Goal: Task Accomplishment & Management: Complete application form

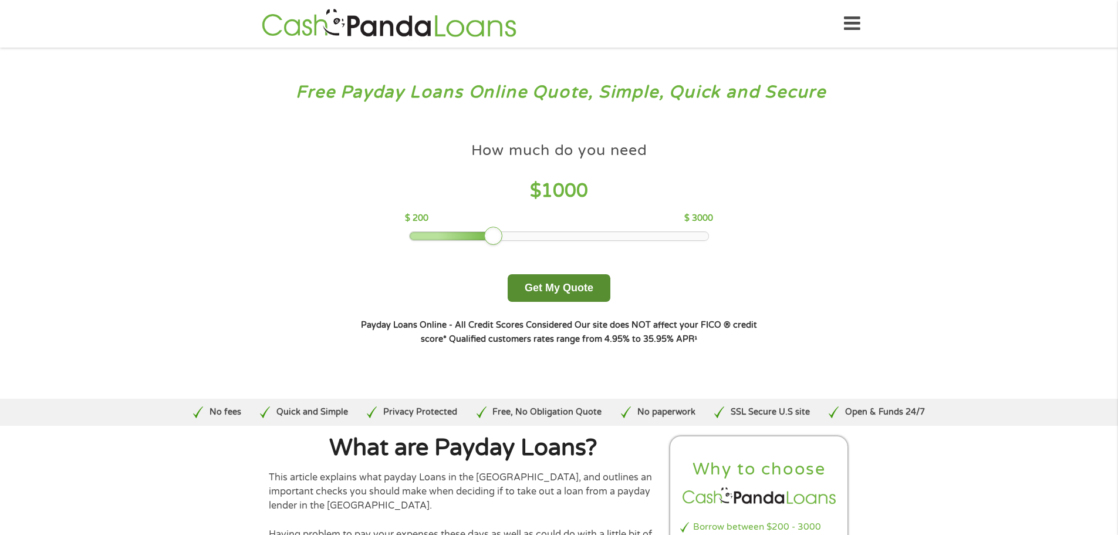
click at [560, 295] on button "Get My Quote" at bounding box center [559, 288] width 103 height 28
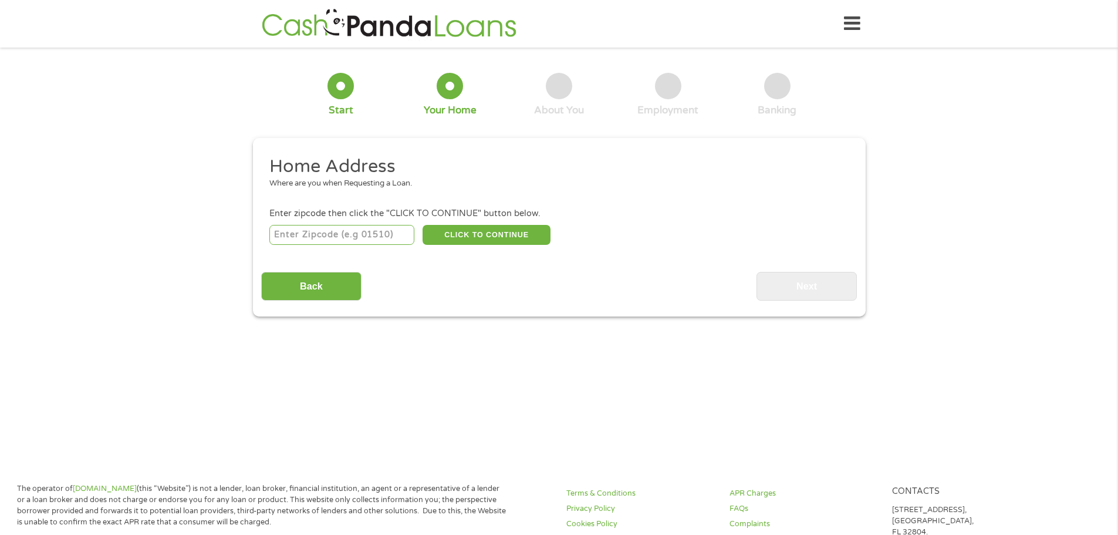
click at [313, 237] on input "number" at bounding box center [341, 235] width 145 height 20
type input "85248"
drag, startPoint x: 460, startPoint y: 222, endPoint x: 465, endPoint y: 225, distance: 6.3
click at [460, 223] on li "Enter zipcode then click the "CLICK TO CONTINUE" button below. 85248 CLICK TO C…" at bounding box center [559, 226] width 596 height 39
click at [465, 225] on button "CLICK TO CONTINUE" at bounding box center [487, 235] width 128 height 20
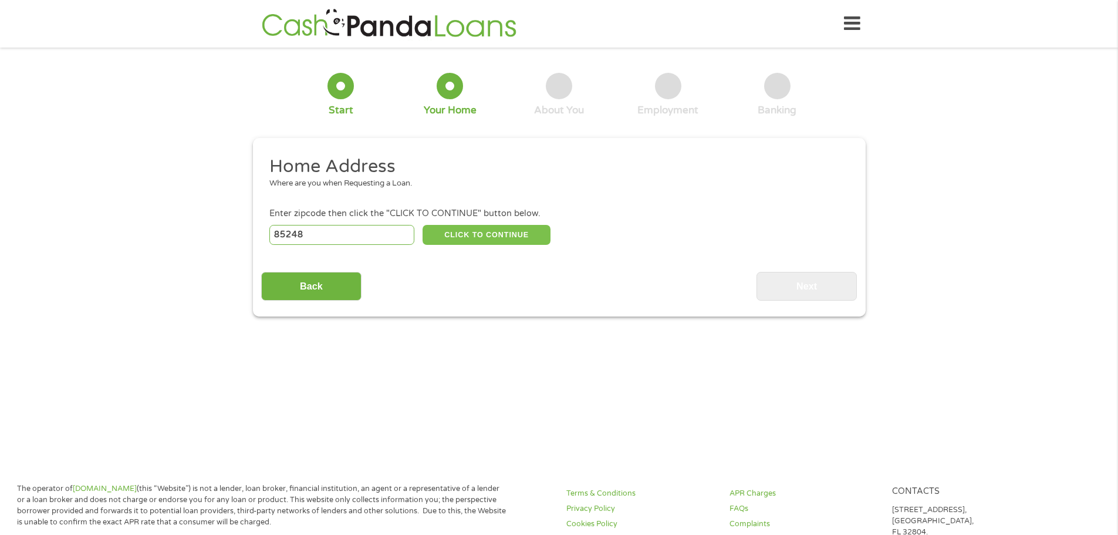
type input "85248"
type input "Chandler"
select select "Arizona"
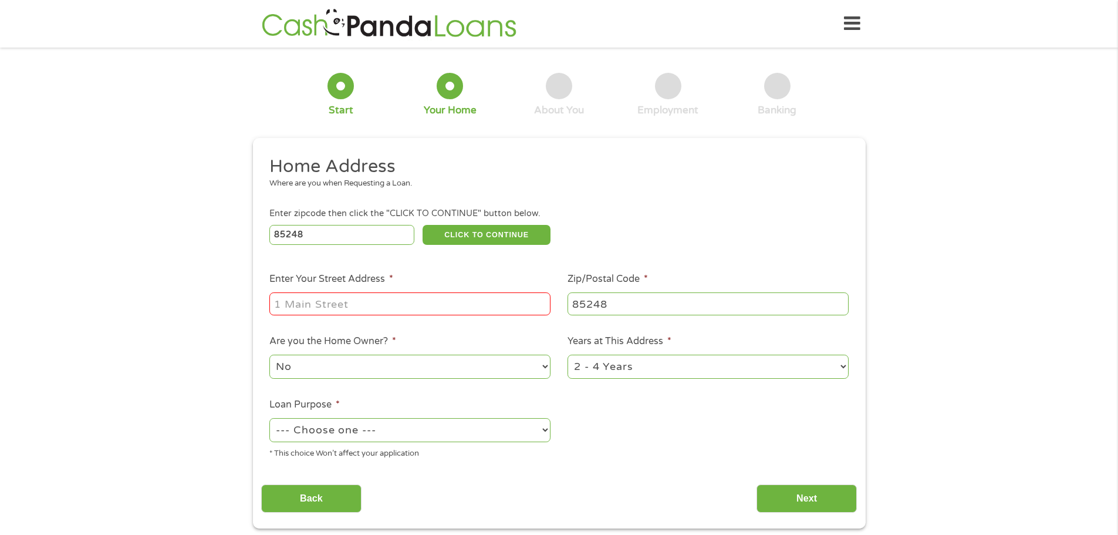
click at [349, 310] on input "Enter Your Street Address *" at bounding box center [409, 303] width 281 height 22
type input "452 W CAROB DR"
click at [438, 427] on select "--- Choose one --- Pay Bills Debt Consolidation Home Improvement Major Purchase…" at bounding box center [409, 430] width 281 height 24
select select "paybills"
click at [269, 418] on select "--- Choose one --- Pay Bills Debt Consolidation Home Improvement Major Purchase…" at bounding box center [409, 430] width 281 height 24
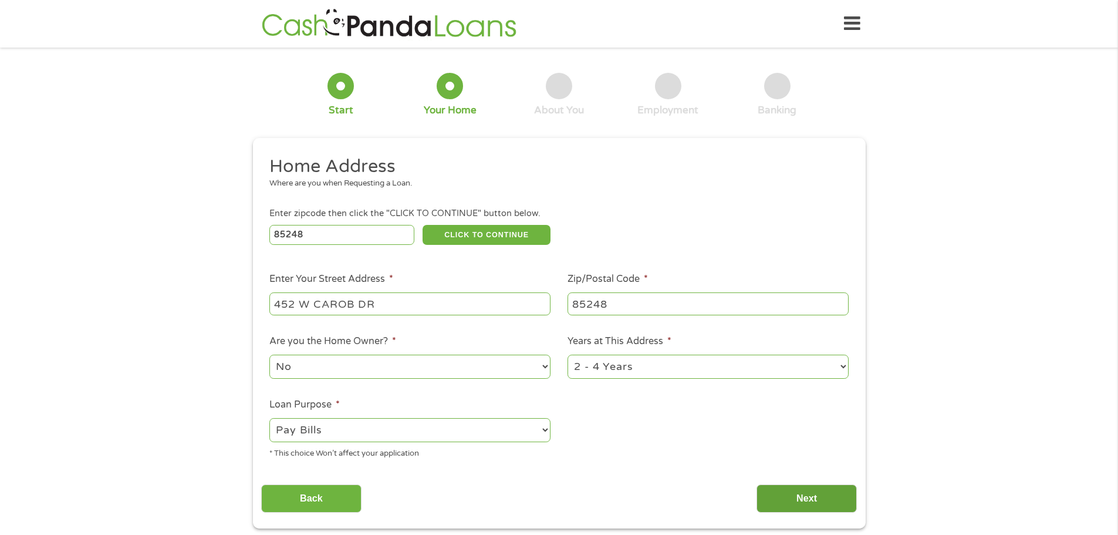
click at [802, 499] on input "Next" at bounding box center [806, 498] width 100 height 29
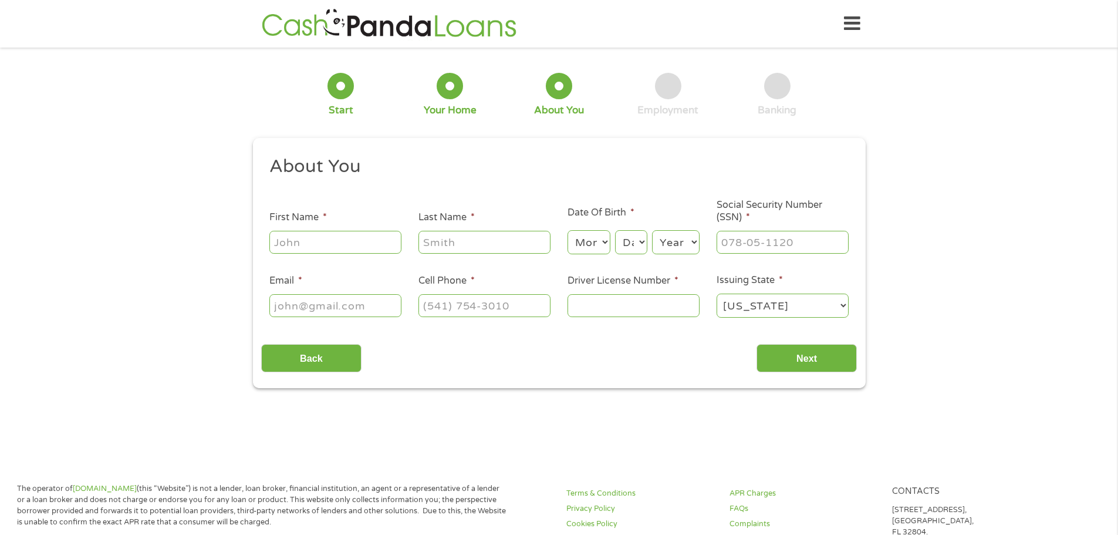
scroll to position [5, 5]
click at [317, 250] on input "First Name *" at bounding box center [335, 242] width 132 height 22
type input "Danielle"
type input "Johnson"
click at [587, 234] on select "Month 1 2 3 4 5 6 7 8 9 10 11 12" at bounding box center [589, 242] width 43 height 24
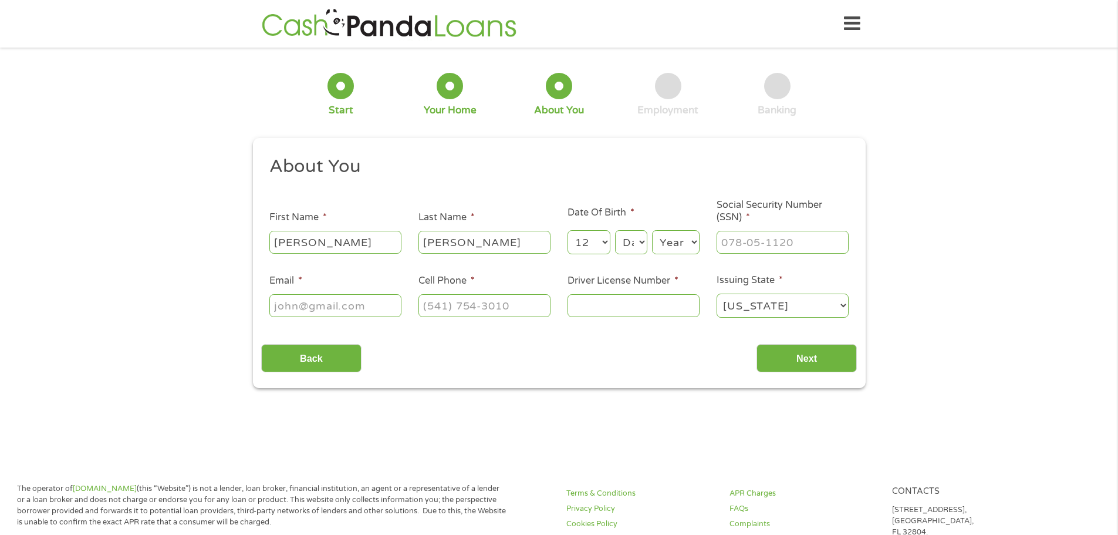
select select "11"
click at [568, 230] on select "Month 1 2 3 4 5 6 7 8 9 10 11 12" at bounding box center [589, 242] width 43 height 24
click at [637, 240] on select "Day 1 2 3 4 5 6 7 8 9 10 11 12 13 14 15 16 17 18 19 20 21 22 23 24 25 26 27 28 …" at bounding box center [631, 242] width 32 height 24
select select "6"
click at [615, 230] on select "Day 1 2 3 4 5 6 7 8 9 10 11 12 13 14 15 16 17 18 19 20 21 22 23 24 25 26 27 28 …" at bounding box center [631, 242] width 32 height 24
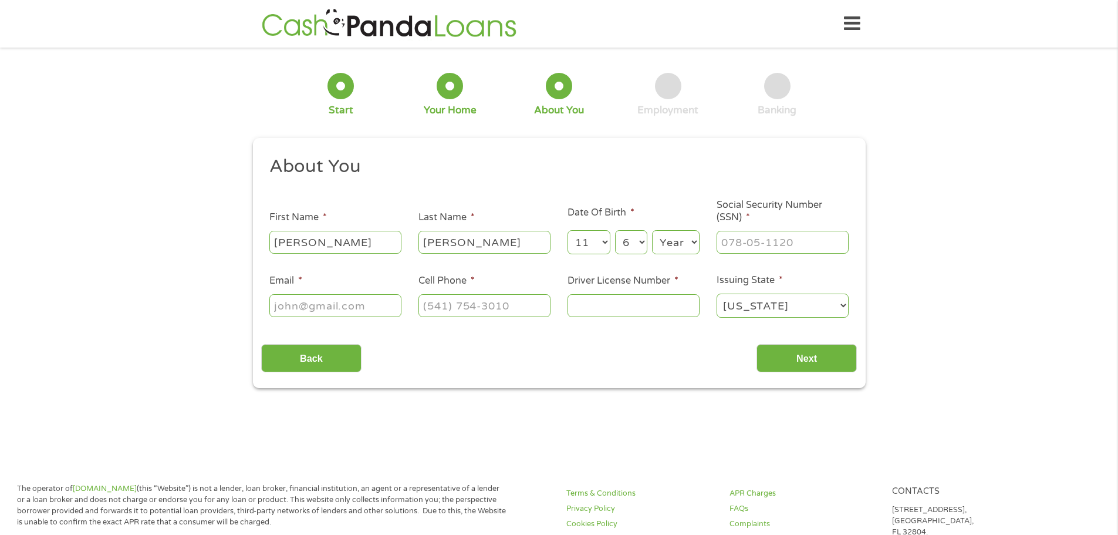
click at [687, 236] on select "Year 2007 2006 2005 2004 2003 2002 2001 2000 1999 1998 1997 1996 1995 1994 1993…" at bounding box center [676, 242] width 48 height 24
select select "1992"
click at [652, 230] on select "Year 2007 2006 2005 2004 2003 2002 2001 2000 1999 1998 1997 1996 1995 1994 1993…" at bounding box center [676, 242] width 48 height 24
click at [727, 236] on input "___-__-____" at bounding box center [783, 242] width 132 height 22
type input "537-27-1562"
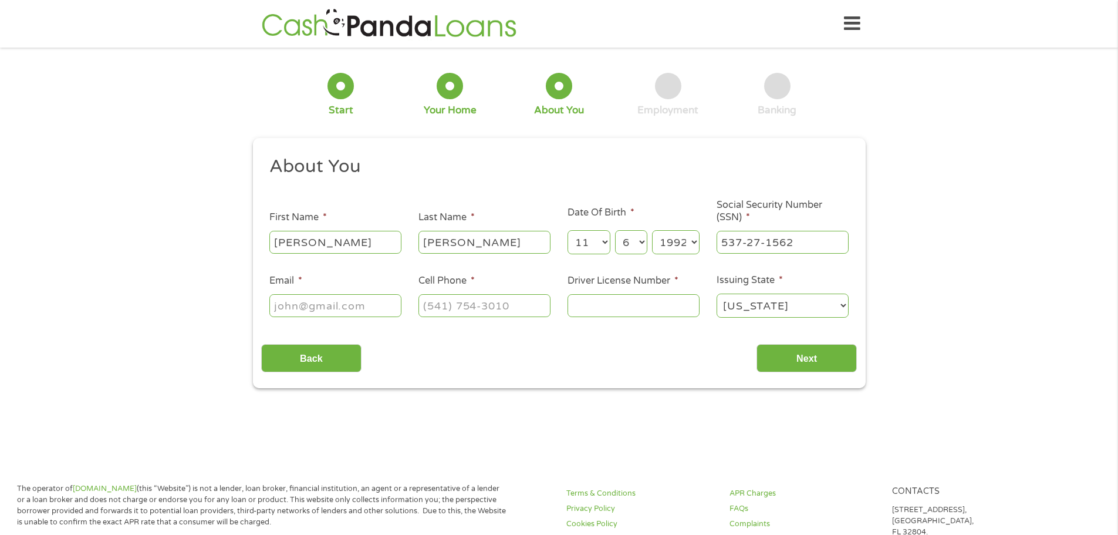
click at [344, 296] on input "Email *" at bounding box center [335, 305] width 132 height 22
type input "mrsjohnson5038@gmail.com"
type input "(623) 274-5038"
click at [595, 305] on input "Driver License Number *" at bounding box center [634, 305] width 132 height 22
type input "J79844609"
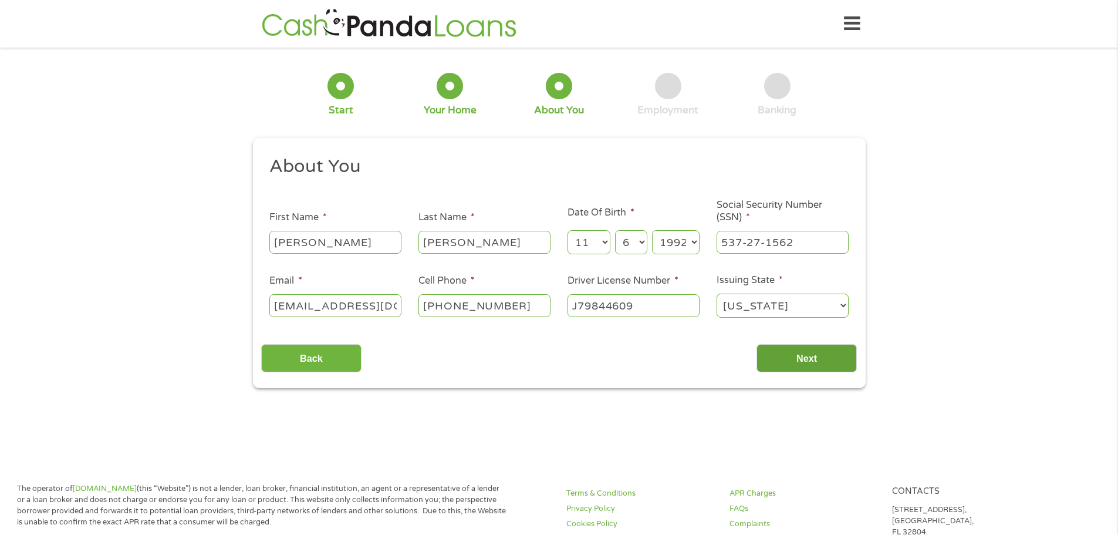
click at [761, 361] on input "Next" at bounding box center [806, 358] width 100 height 29
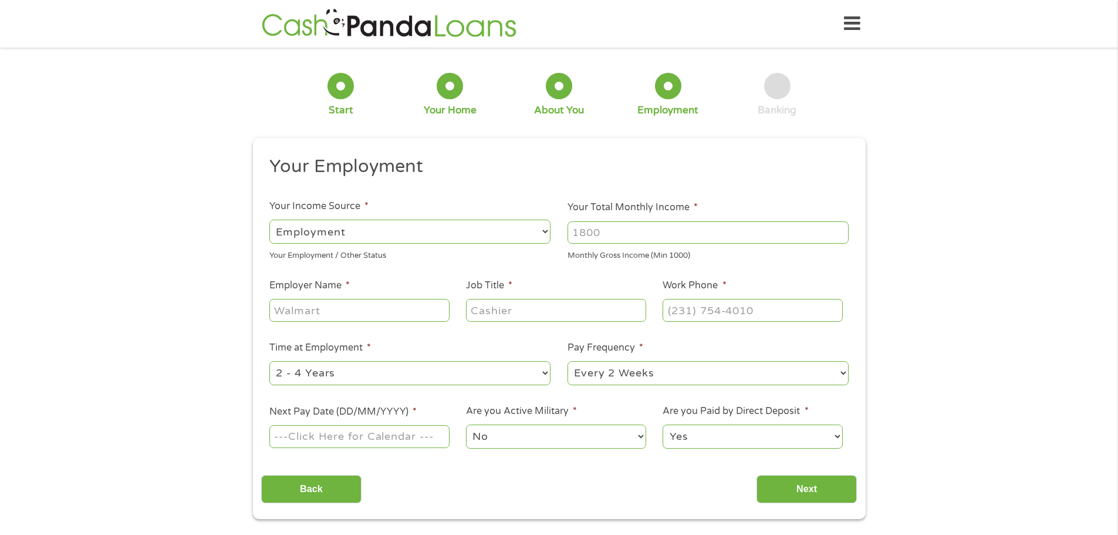
click at [700, 238] on input "Your Total Monthly Income *" at bounding box center [708, 232] width 281 height 22
type input "2500"
click at [327, 311] on input "Employer Name *" at bounding box center [359, 310] width 180 height 22
type input "J Martin Insurance Agency LLC"
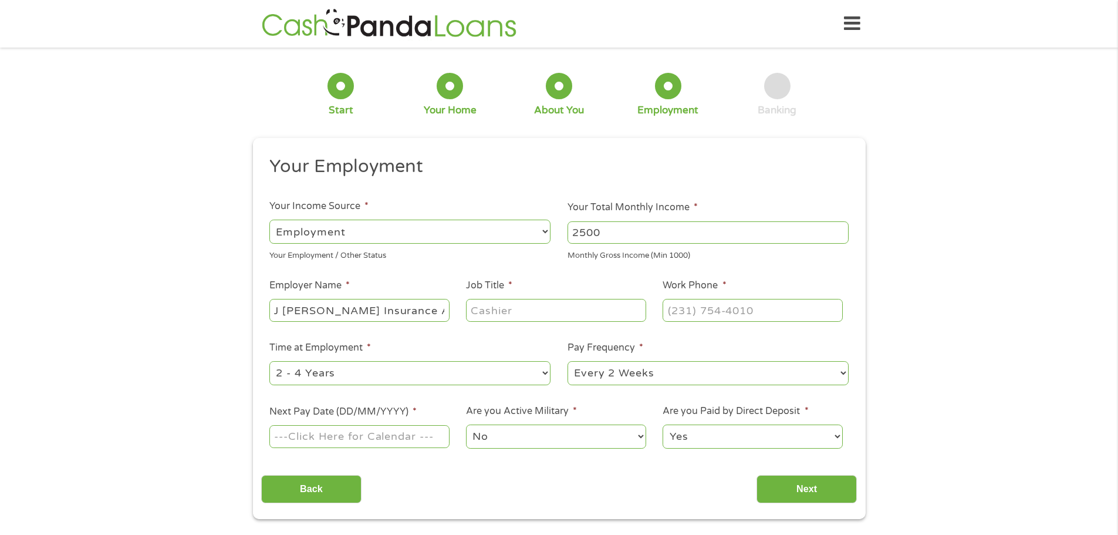
scroll to position [0, 0]
type input "Customer Service Rep"
click at [795, 313] on input "(___) ___-____" at bounding box center [753, 310] width 180 height 22
type input "(482) 855-3000"
click at [488, 361] on select "--- Choose one --- 1 Year or less 1 - 2 Years 2 - 4 Years Over 4 Years" at bounding box center [409, 373] width 281 height 24
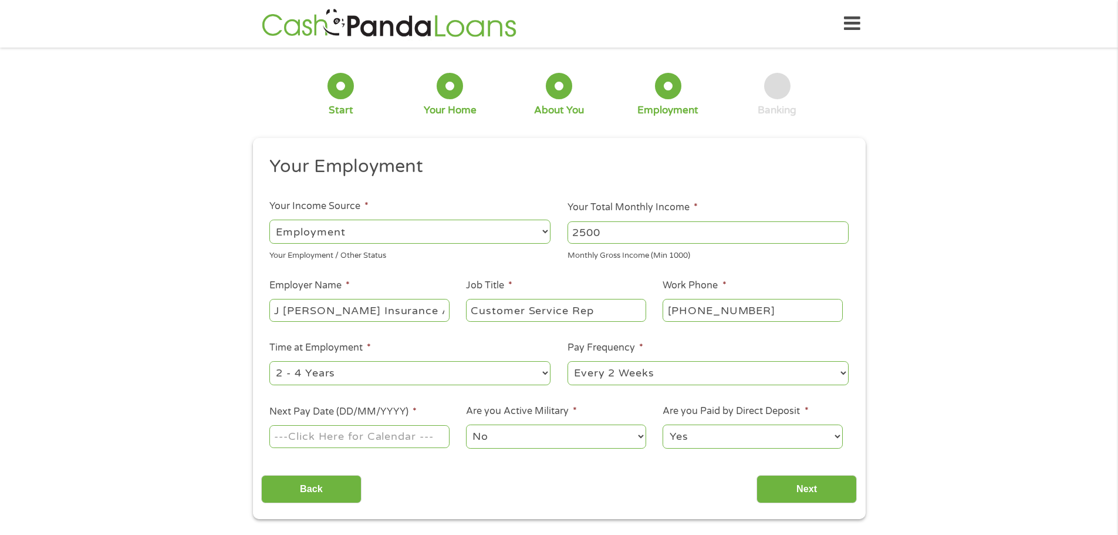
select select "60months"
click at [269, 361] on select "--- Choose one --- 1 Year or less 1 - 2 Years 2 - 4 Years Over 4 Years" at bounding box center [409, 373] width 281 height 24
click at [605, 382] on select "--- Choose one --- Every 2 Weeks Every Week Monthly Semi-Monthly" at bounding box center [708, 373] width 281 height 24
select select "semimonthly"
click at [568, 361] on select "--- Choose one --- Every 2 Weeks Every Week Monthly Semi-Monthly" at bounding box center [708, 373] width 281 height 24
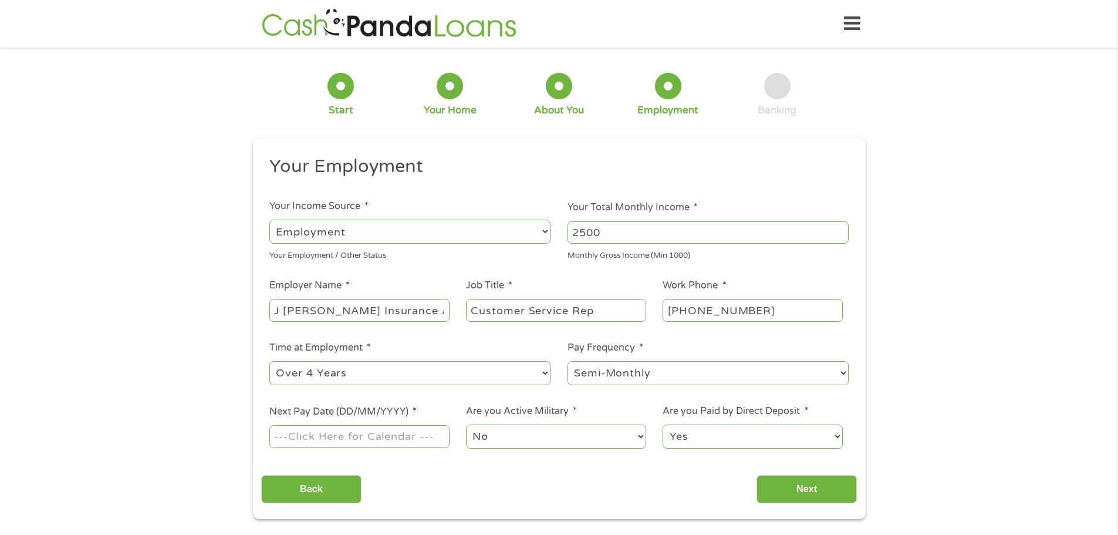
click at [348, 425] on input "Next Pay Date (DD/MM/YYYY) *" at bounding box center [359, 436] width 180 height 22
type input "09/15/2025"
click at [808, 487] on input "Next" at bounding box center [806, 489] width 100 height 29
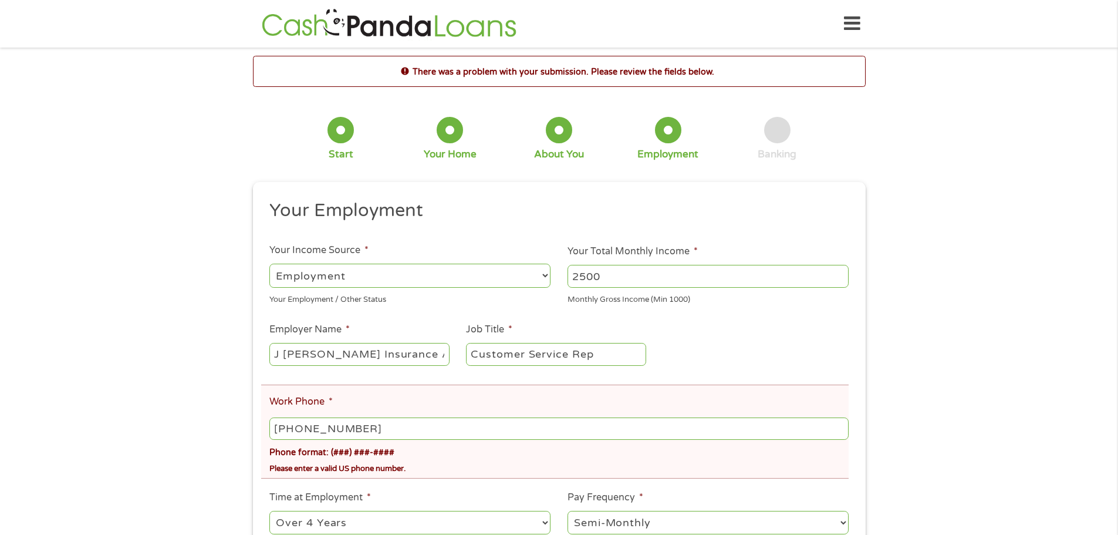
click at [509, 424] on input "(482) 855-3000" at bounding box center [558, 428] width 579 height 22
type input "(480) 855-3000"
click at [954, 295] on div "There was a problem with your submission. Please review the fields below. 1 Sta…" at bounding box center [559, 362] width 1118 height 612
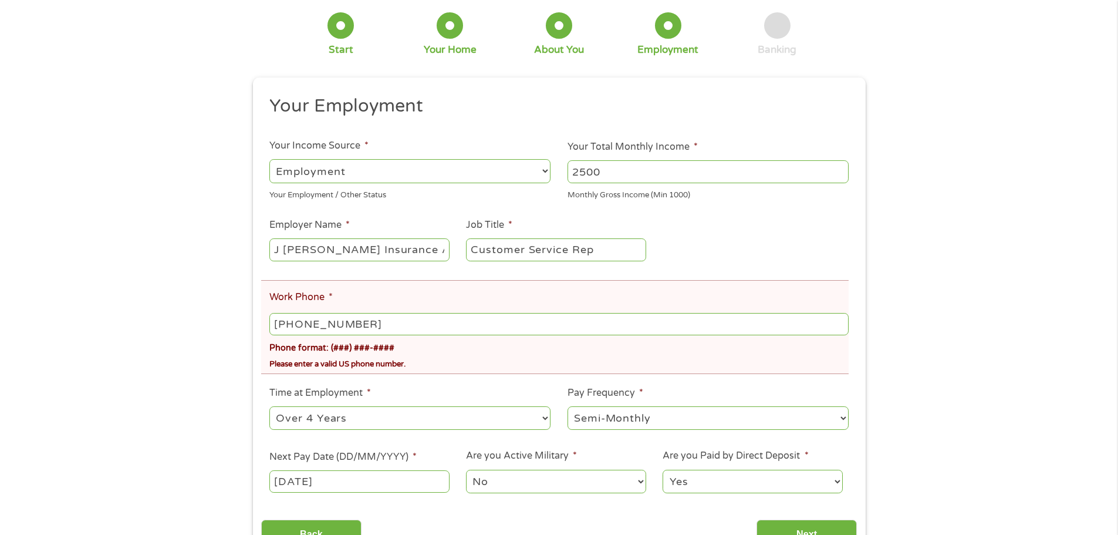
scroll to position [528, 0]
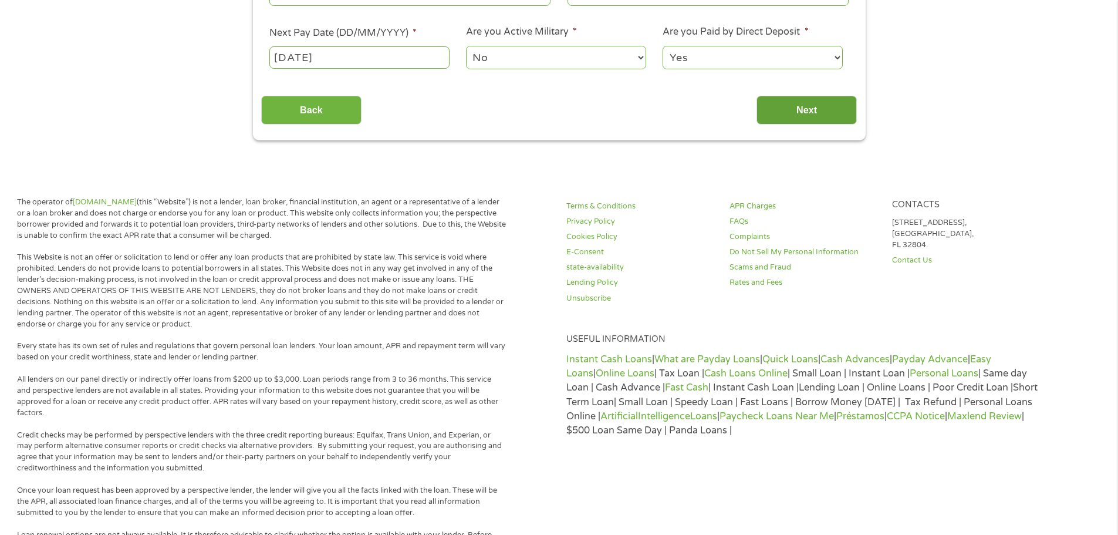
click at [798, 116] on input "Next" at bounding box center [806, 110] width 100 height 29
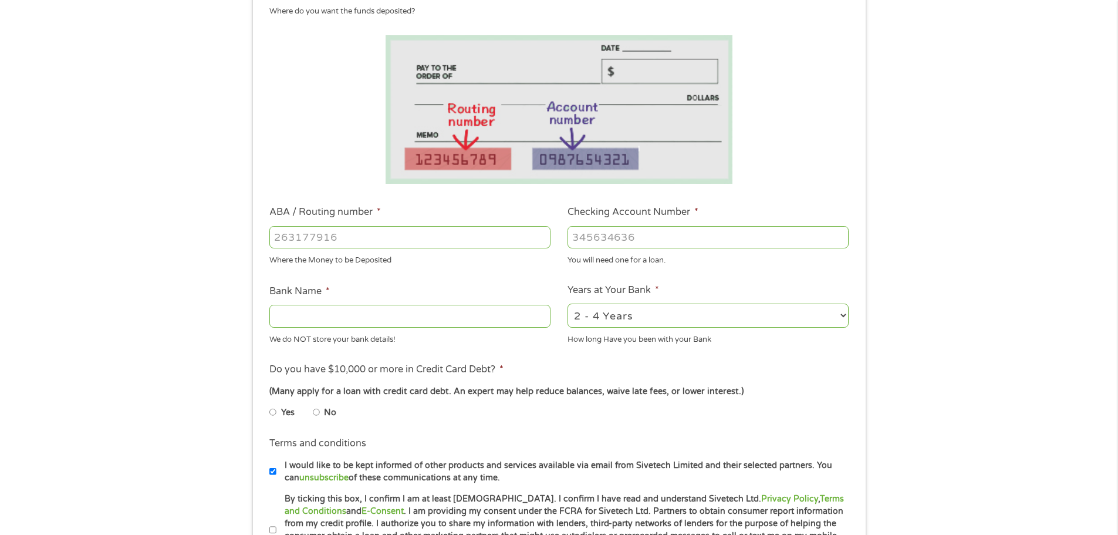
scroll to position [176, 0]
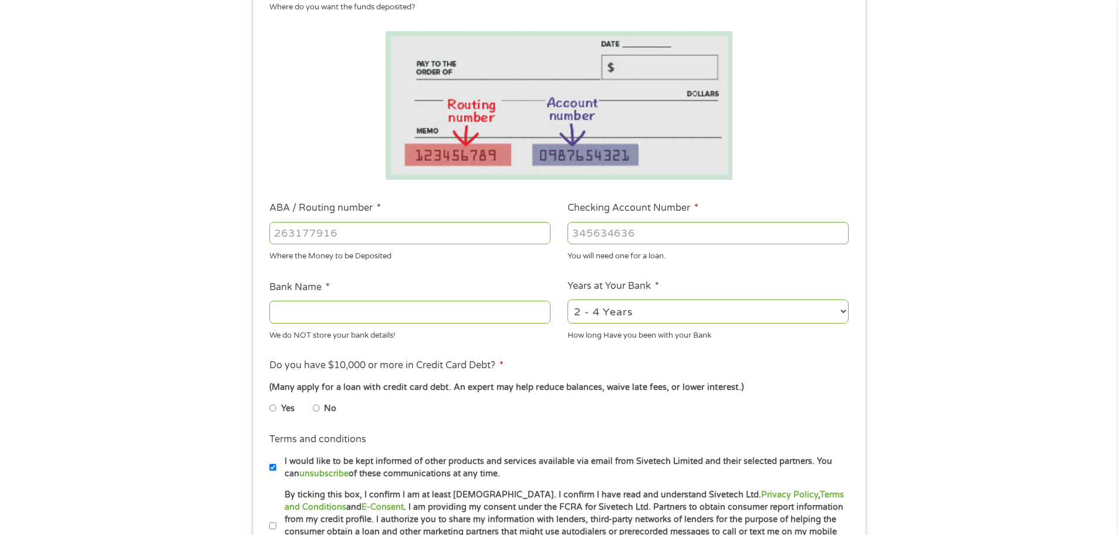
click at [316, 411] on input "No" at bounding box center [316, 407] width 7 height 19
radio input "true"
click at [310, 229] on input "ABA / Routing number *" at bounding box center [409, 233] width 281 height 22
click at [431, 231] on input "ABA / Routing number *" at bounding box center [409, 233] width 281 height 22
type input "103100195"
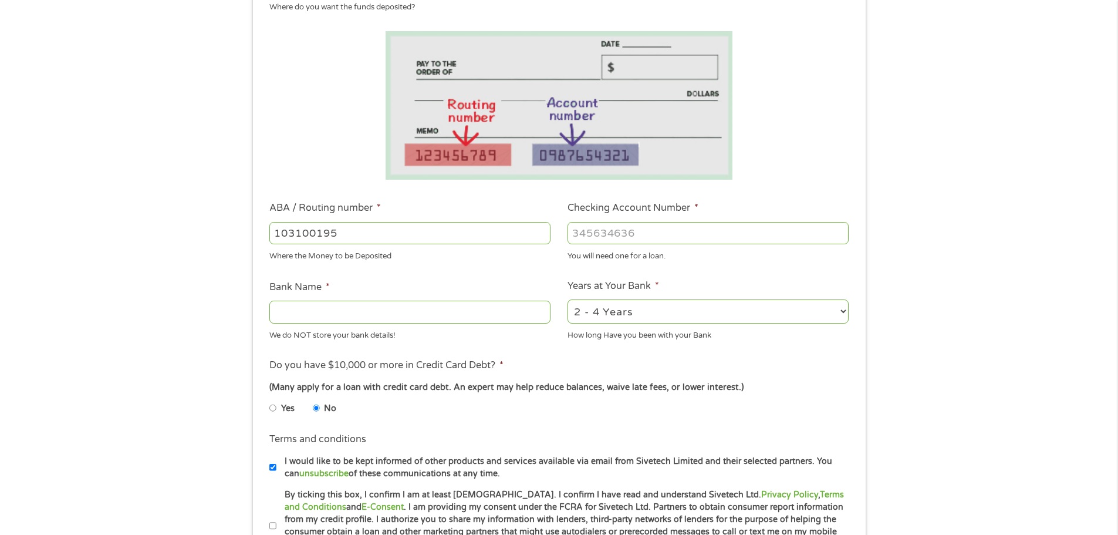
type input "CENTRAL NATIONAL BANK TRUST"
type input "103100195"
click at [600, 230] on input "Checking Account Number *" at bounding box center [708, 233] width 281 height 22
type input "248142574388"
click at [907, 292] on div "1 Start 2 Your Home 3 About You 4 Employment 5 Banking 6 This field is hidden w…" at bounding box center [559, 252] width 1118 height 744
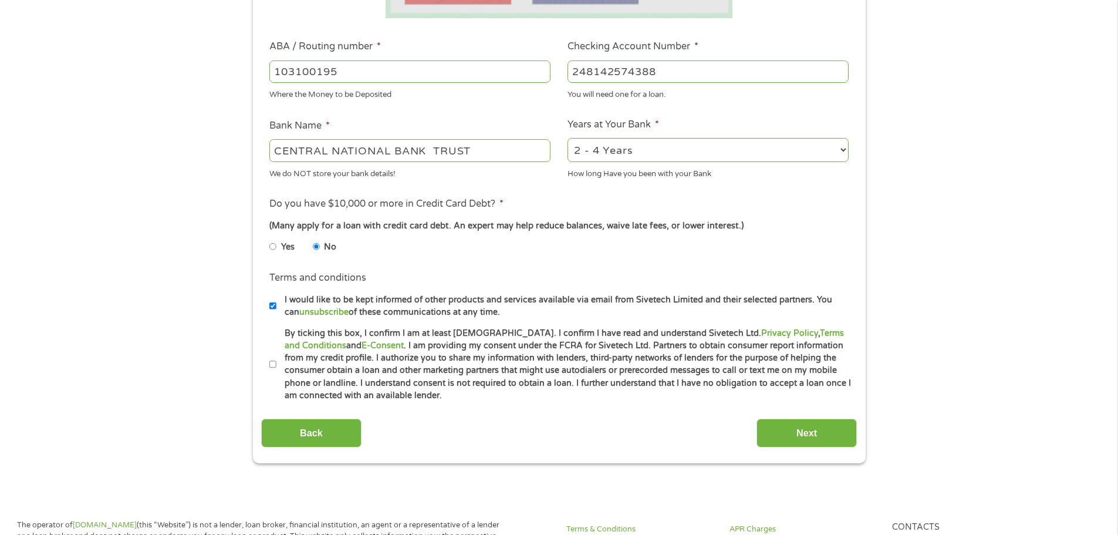
scroll to position [352, 0]
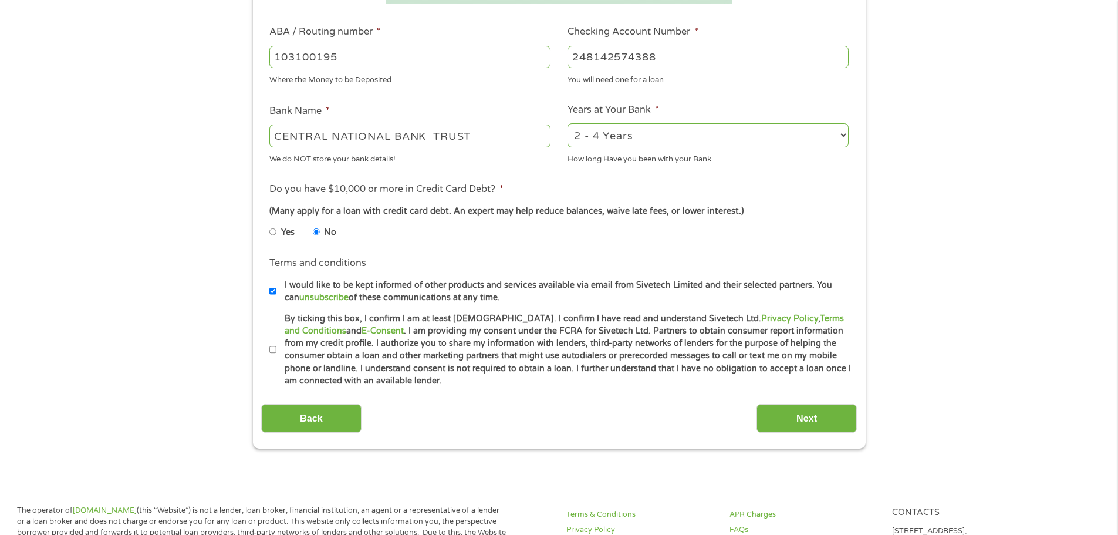
click at [272, 292] on input "I would like to be kept informed of other products and services available via e…" at bounding box center [272, 291] width 7 height 19
checkbox input "false"
click at [272, 349] on input "By ticking this box, I confirm I am at least 18 years old. I confirm I have rea…" at bounding box center [272, 349] width 7 height 19
checkbox input "true"
click at [803, 425] on input "Next" at bounding box center [806, 418] width 100 height 29
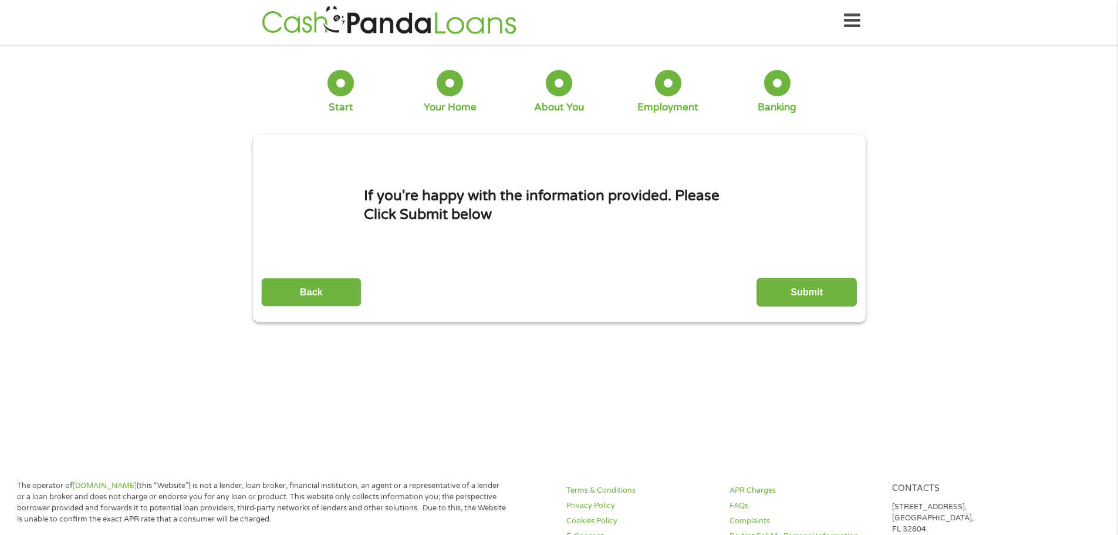
scroll to position [0, 0]
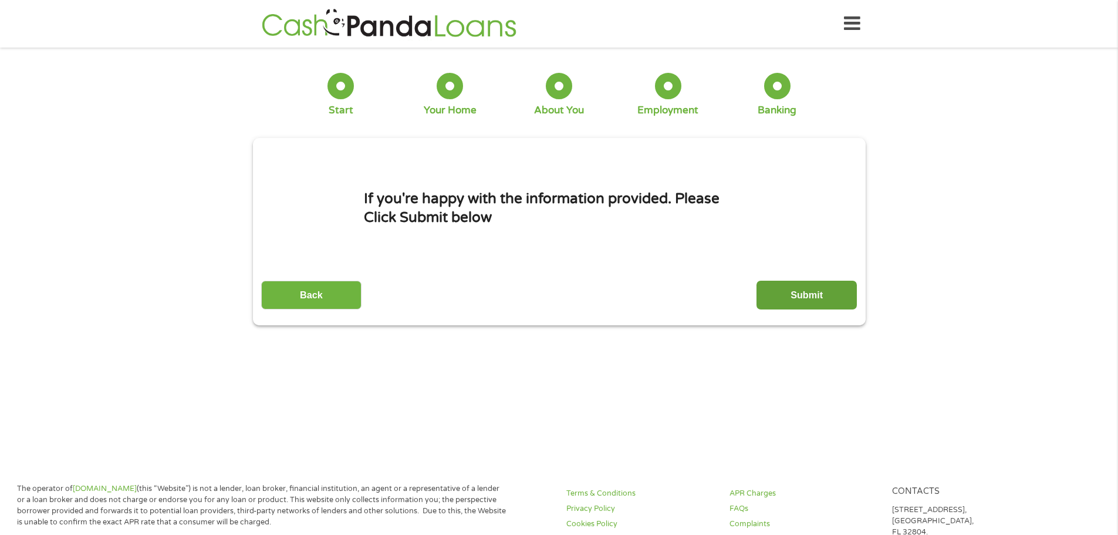
click at [782, 300] on input "Submit" at bounding box center [806, 295] width 100 height 29
